Goal: Task Accomplishment & Management: Manage account settings

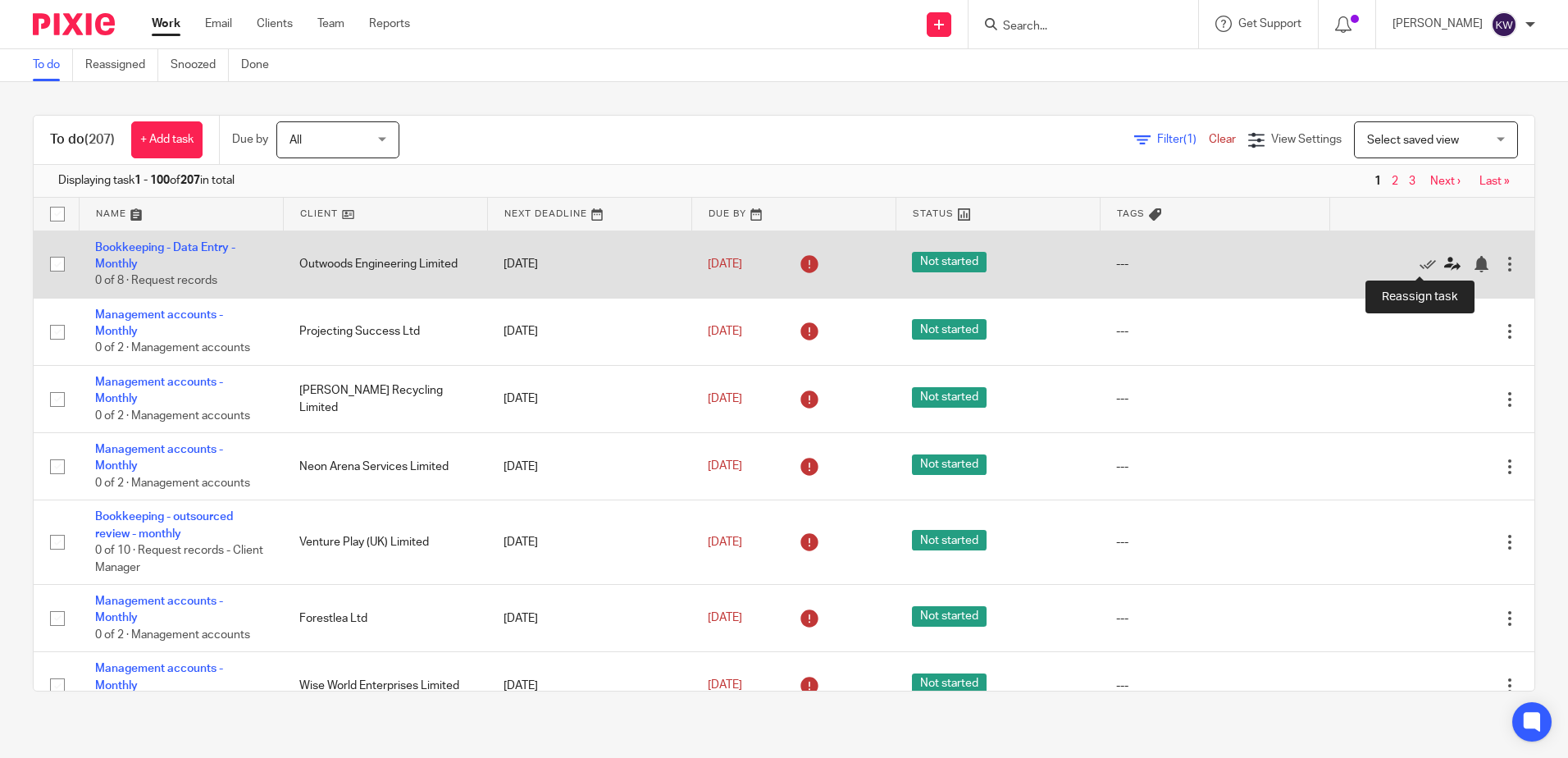
click at [1444, 262] on icon at bounding box center [1452, 265] width 17 height 17
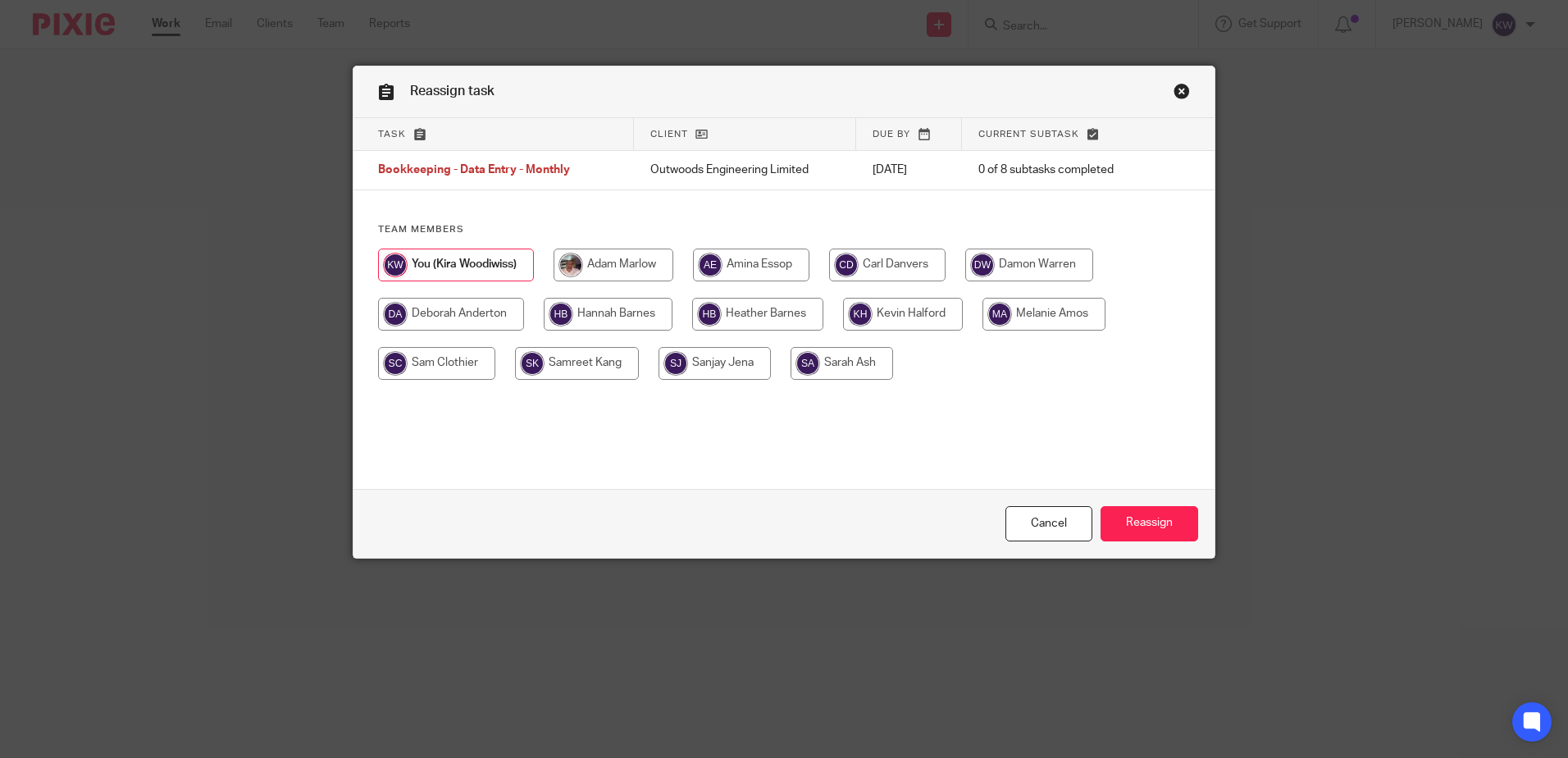
click at [1031, 308] on input "radio" at bounding box center [1043, 314] width 123 height 33
radio input "true"
click at [1135, 515] on input "Reassign" at bounding box center [1149, 523] width 98 height 35
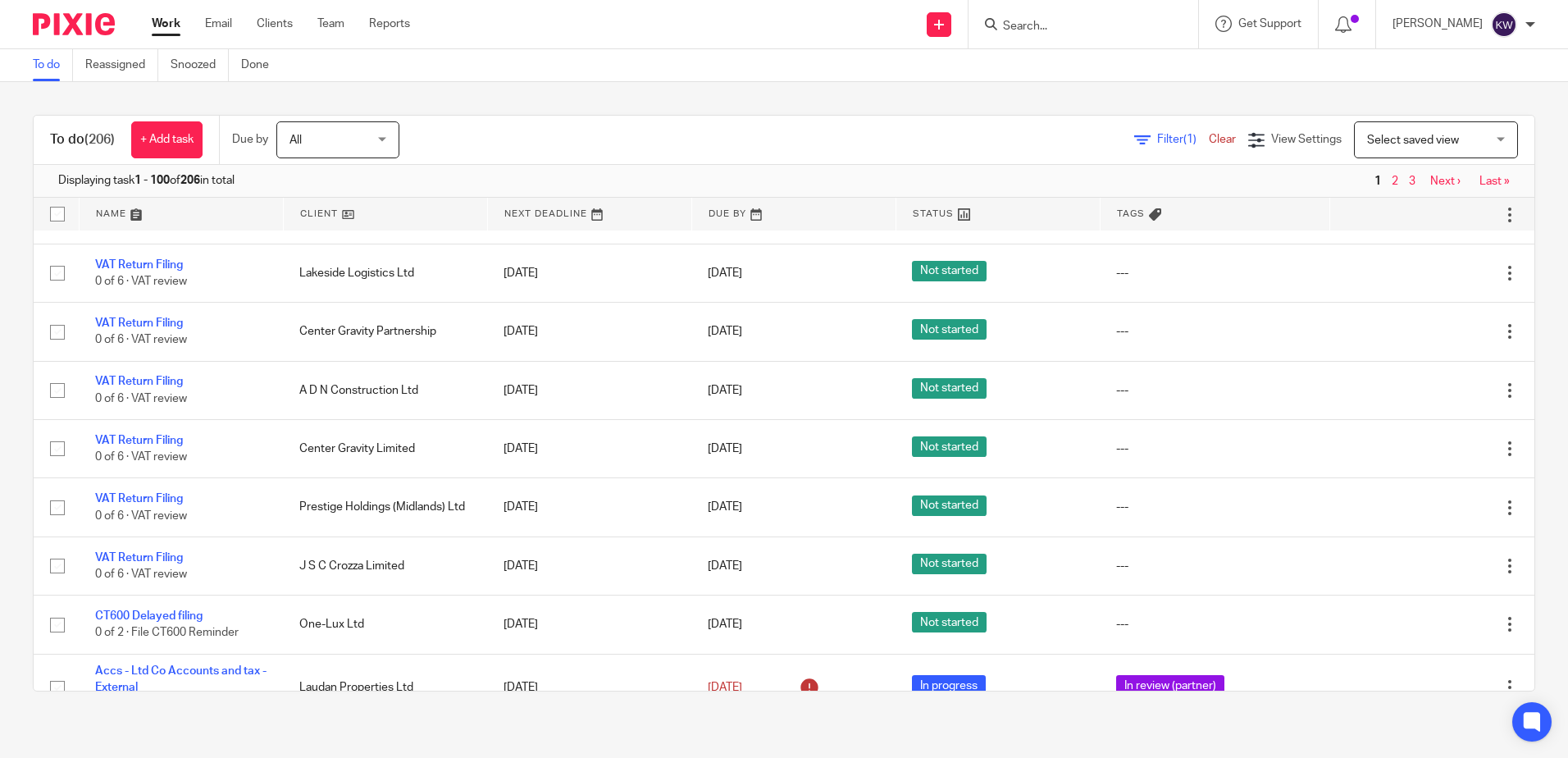
scroll to position [2297, 0]
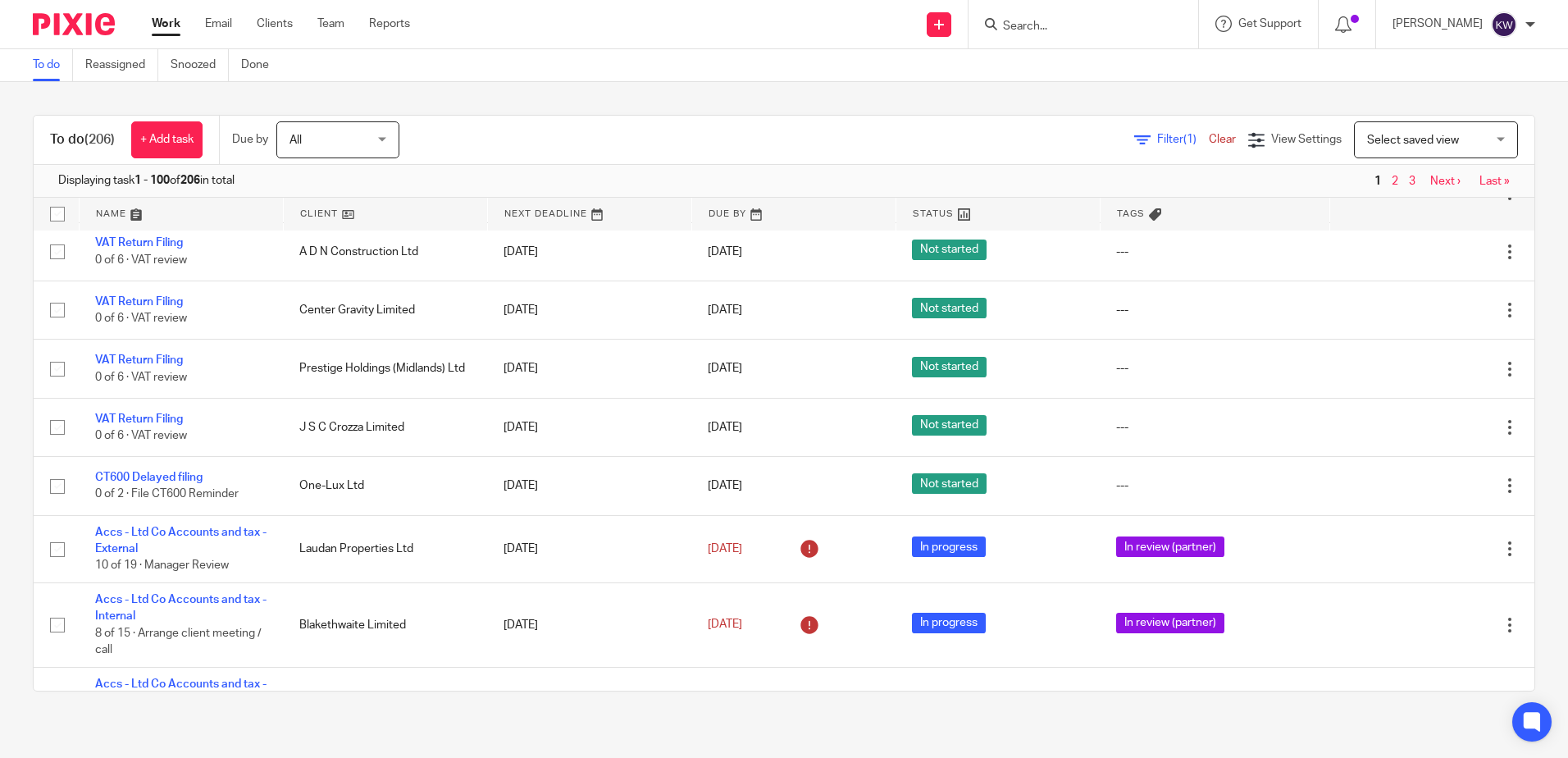
click at [884, 113] on div "To do (206) + Add task Due by All All Today Tomorrow This week Next week This m…" at bounding box center [784, 402] width 1568 height 642
